Goal: Information Seeking & Learning: Learn about a topic

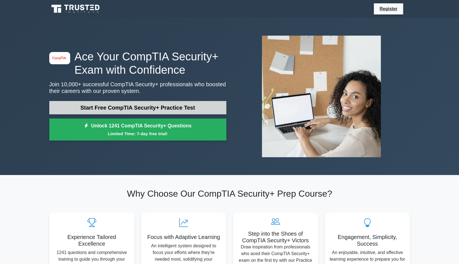
click at [71, 110] on link "Start Free CompTIA Security+ Practice Test" at bounding box center [137, 107] width 177 height 13
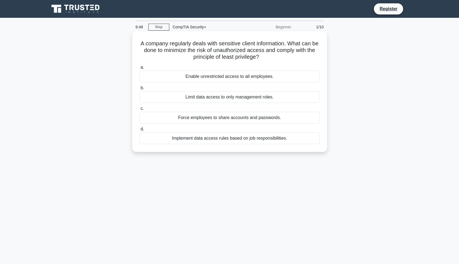
click at [188, 76] on div "Enable unrestricted access to all employees." at bounding box center [229, 77] width 180 height 12
click at [139, 69] on input "a. Enable unrestricted access to all employees." at bounding box center [139, 68] width 0 height 4
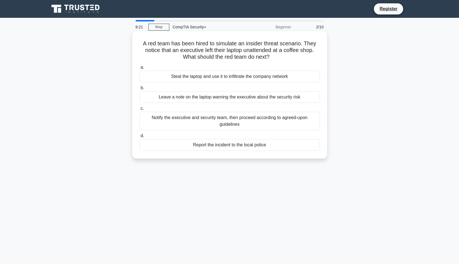
click at [217, 122] on div "Notify the executive and security team, then proceed according to agreed-upon g…" at bounding box center [229, 121] width 180 height 18
click at [139, 110] on input "c. Notify the executive and security team, then proceed according to agreed-upo…" at bounding box center [139, 109] width 0 height 4
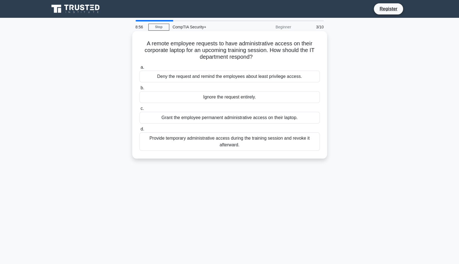
click at [203, 79] on div "Deny the request and remind the employees about least privilege access." at bounding box center [229, 77] width 180 height 12
click at [139, 69] on input "a. Deny the request and remind the employees about least privilege access." at bounding box center [139, 68] width 0 height 4
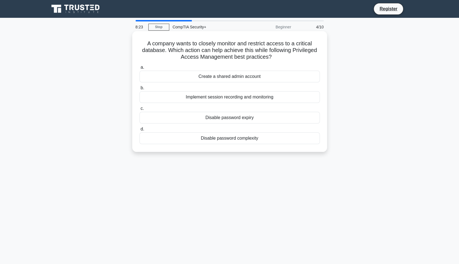
click at [205, 101] on div "Implement session recording and monitoring" at bounding box center [229, 97] width 180 height 12
click at [139, 90] on input "b. Implement session recording and monitoring" at bounding box center [139, 88] width 0 height 4
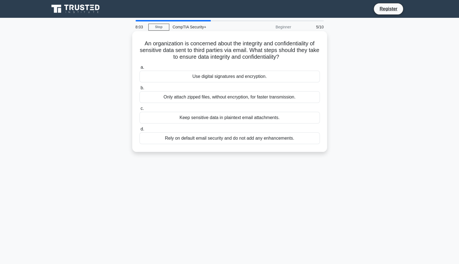
click at [196, 78] on div "Use digital signatures and encryption." at bounding box center [229, 77] width 180 height 12
click at [139, 69] on input "a. Use digital signatures and encryption." at bounding box center [139, 68] width 0 height 4
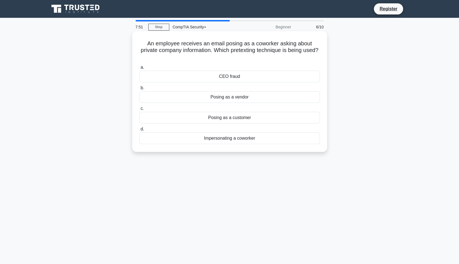
click at [200, 136] on div "Impersonating a coworker" at bounding box center [229, 138] width 180 height 12
click at [139, 131] on input "d. Impersonating a coworker" at bounding box center [139, 129] width 0 height 4
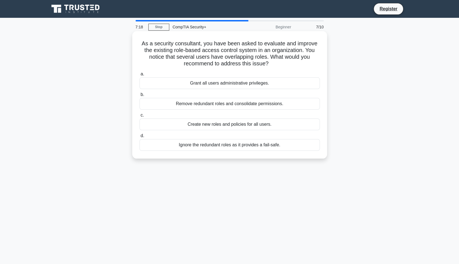
click at [229, 100] on div "Remove redundant roles and consolidate permissions." at bounding box center [229, 104] width 180 height 12
click at [139, 97] on input "b. Remove redundant roles and consolidate permissions." at bounding box center [139, 95] width 0 height 4
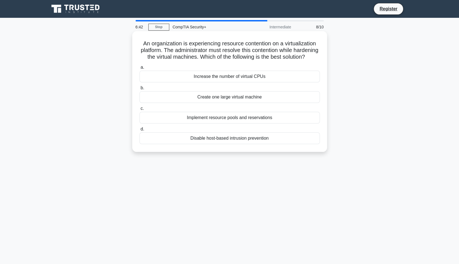
click at [223, 124] on div "Implement resource pools and reservations" at bounding box center [229, 118] width 180 height 12
click at [139, 110] on input "c. Implement resource pools and reservations" at bounding box center [139, 109] width 0 height 4
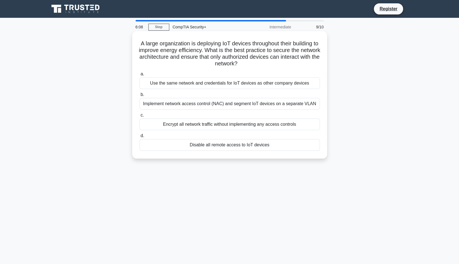
click at [224, 105] on div "Implement network access control (NAC) and segment IoT devices on a separate VL…" at bounding box center [229, 104] width 180 height 12
click at [139, 97] on input "b. Implement network access control (NAC) and segment IoT devices on a separate…" at bounding box center [139, 95] width 0 height 4
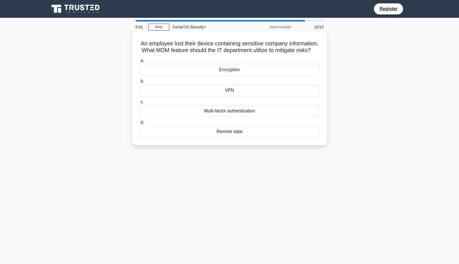
click at [211, 117] on div "Multi-factor authentication" at bounding box center [229, 111] width 180 height 12
click at [139, 104] on input "c. Multi-factor authentication" at bounding box center [139, 102] width 0 height 4
